Goal: Transaction & Acquisition: Purchase product/service

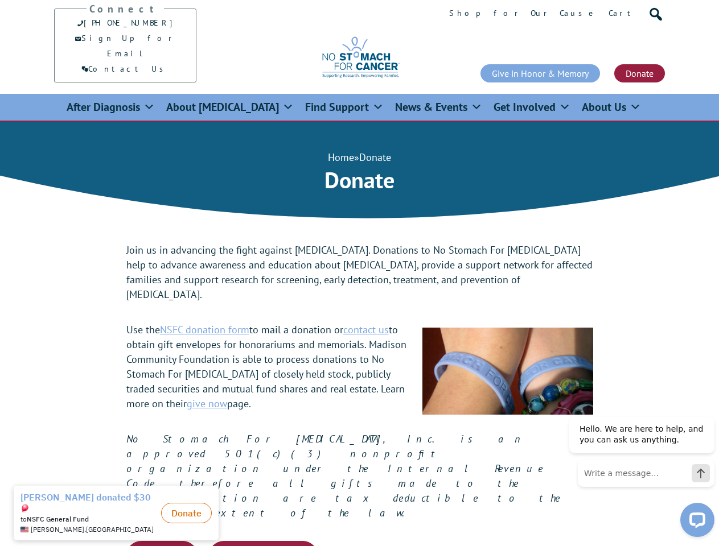
click at [653, 13] on span at bounding box center [652, 11] width 11 height 11
click at [263, 541] on button "Donate Now, Pay Later" at bounding box center [263, 556] width 109 height 30
click at [119, 526] on div "[PERSON_NAME] , [GEOGRAPHIC_DATA]" at bounding box center [88, 530] width 136 height 8
click at [186, 509] on button "Donate" at bounding box center [186, 513] width 51 height 20
